Goal: Contribute content: Add original content to the website for others to see

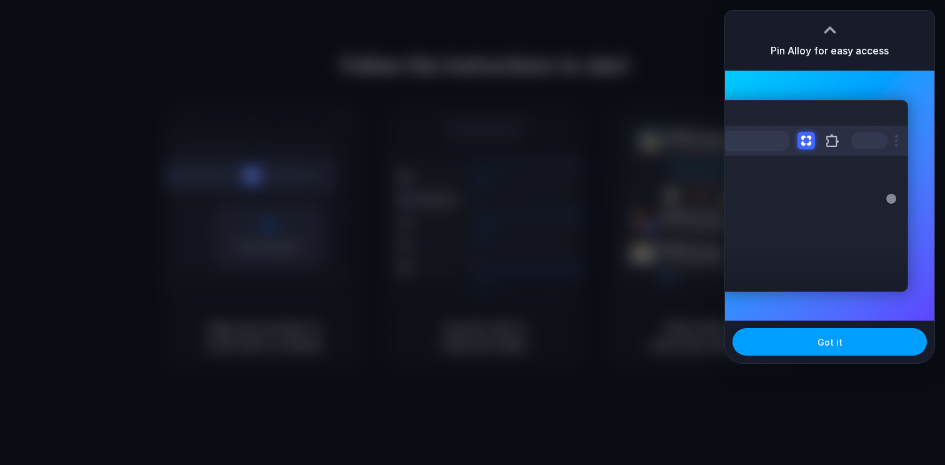
click at [813, 334] on button "Got it" at bounding box center [829, 341] width 194 height 27
